Goal: Check status

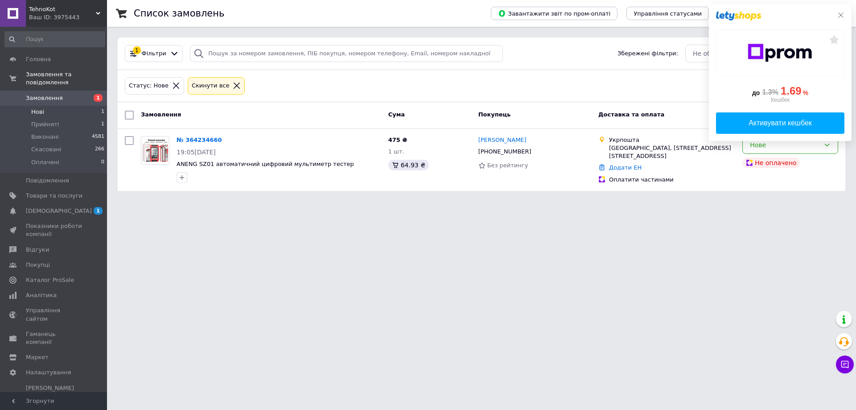
click at [842, 17] on icon at bounding box center [841, 15] width 7 height 7
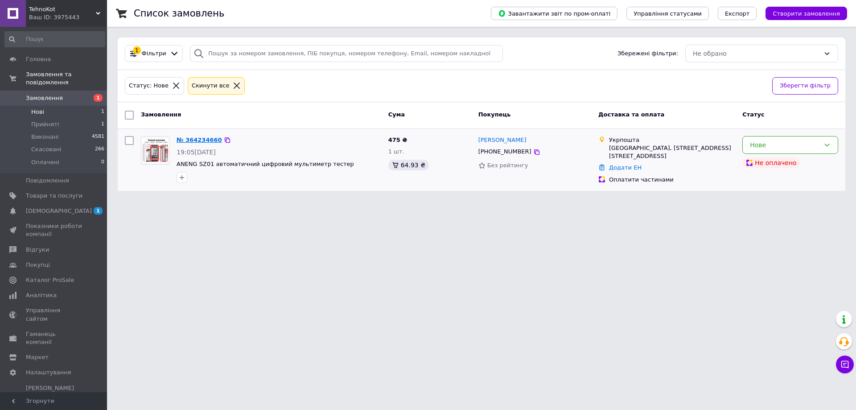
click at [193, 136] on link "№ 364234660" at bounding box center [199, 139] width 45 height 7
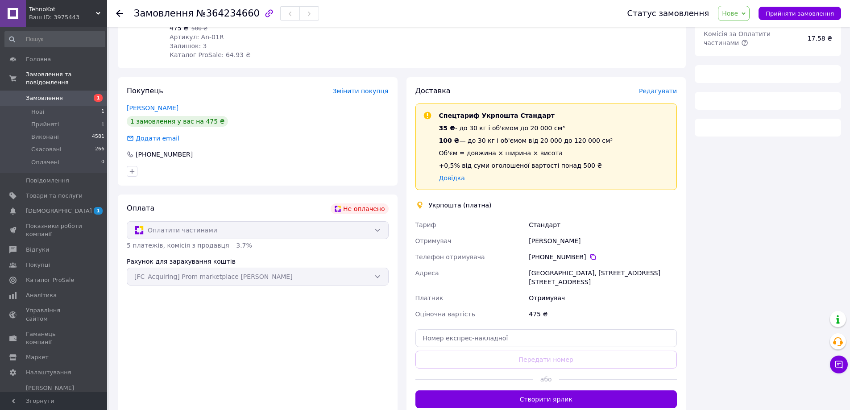
scroll to position [151, 0]
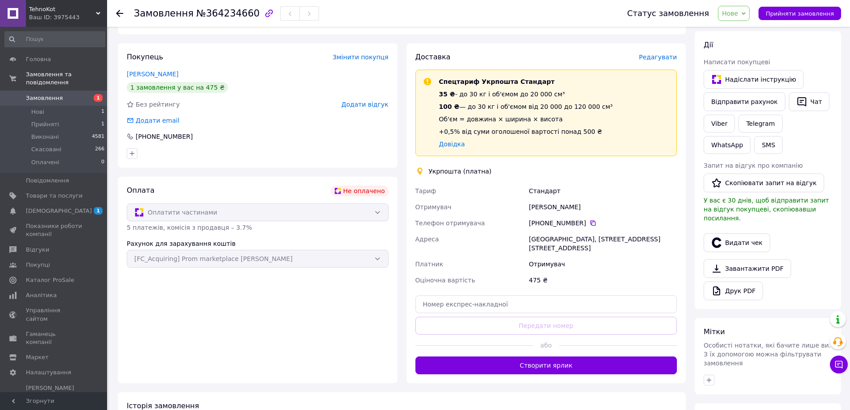
click at [233, 218] on div "Оплатити частинами" at bounding box center [258, 212] width 262 height 18
click at [254, 180] on div "Оплата Не оплачено Оплатити частинами 5 платежів, комісія з продавця – 3.7% Рах…" at bounding box center [258, 280] width 280 height 207
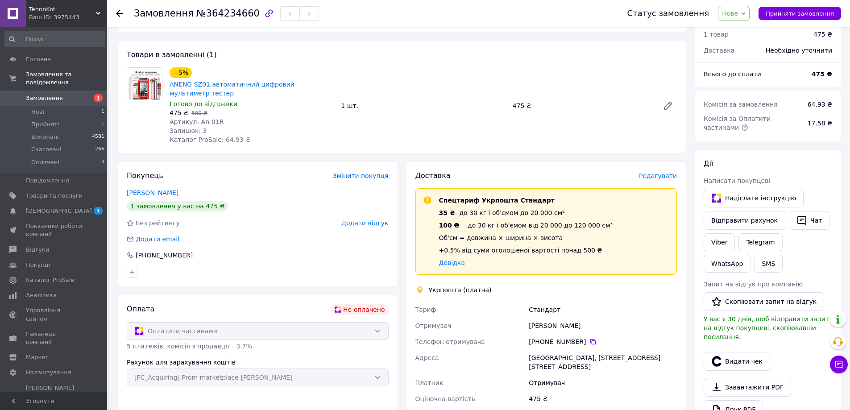
scroll to position [17, 0]
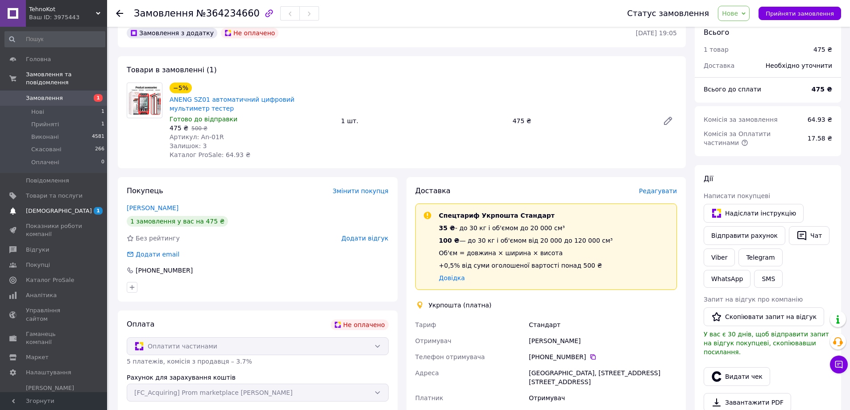
click at [74, 207] on span "[DEMOGRAPHIC_DATA]" at bounding box center [54, 211] width 57 height 8
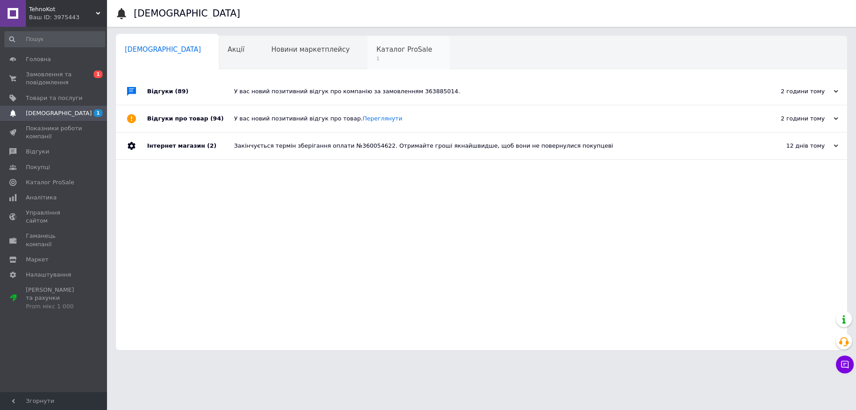
click at [376, 53] on span "Каталог ProSale" at bounding box center [404, 49] width 56 height 8
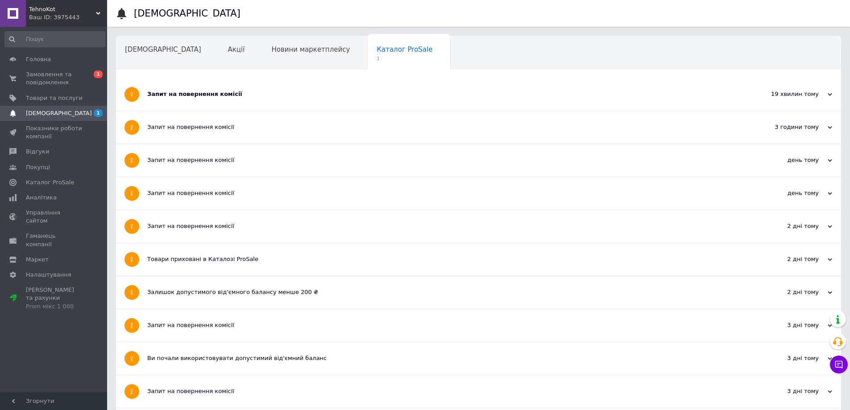
click at [322, 97] on div "Запит на повернення комісії" at bounding box center [444, 94] width 595 height 8
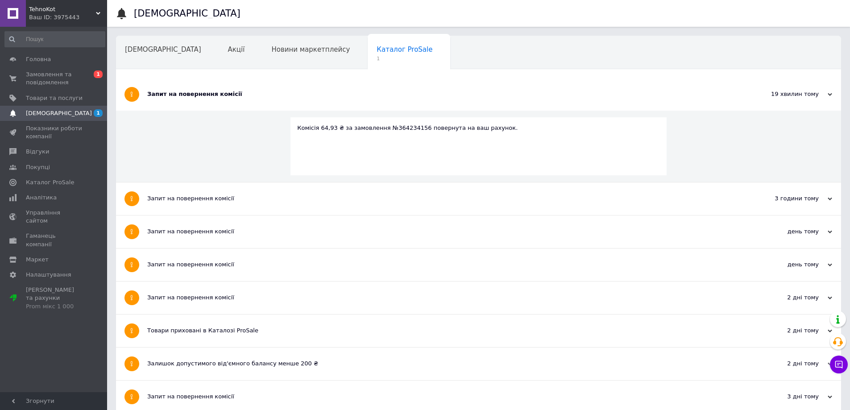
click at [322, 97] on div "Запит на повернення комісії" at bounding box center [444, 94] width 595 height 8
